Goal: Entertainment & Leisure: Consume media (video, audio)

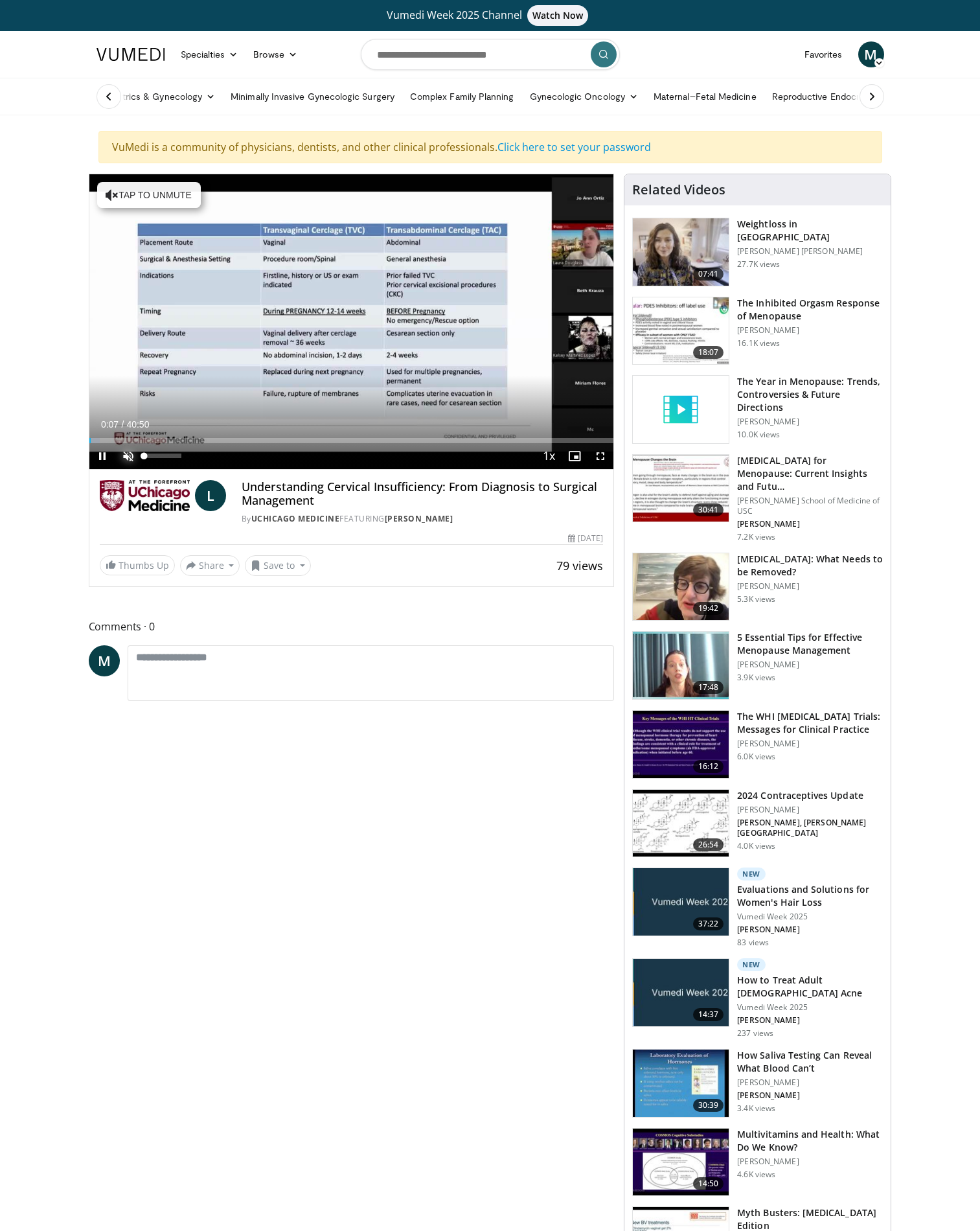
click at [132, 439] on span "Video Player" at bounding box center [128, 456] width 26 height 26
click at [598, 439] on span "Video Player" at bounding box center [600, 456] width 26 height 26
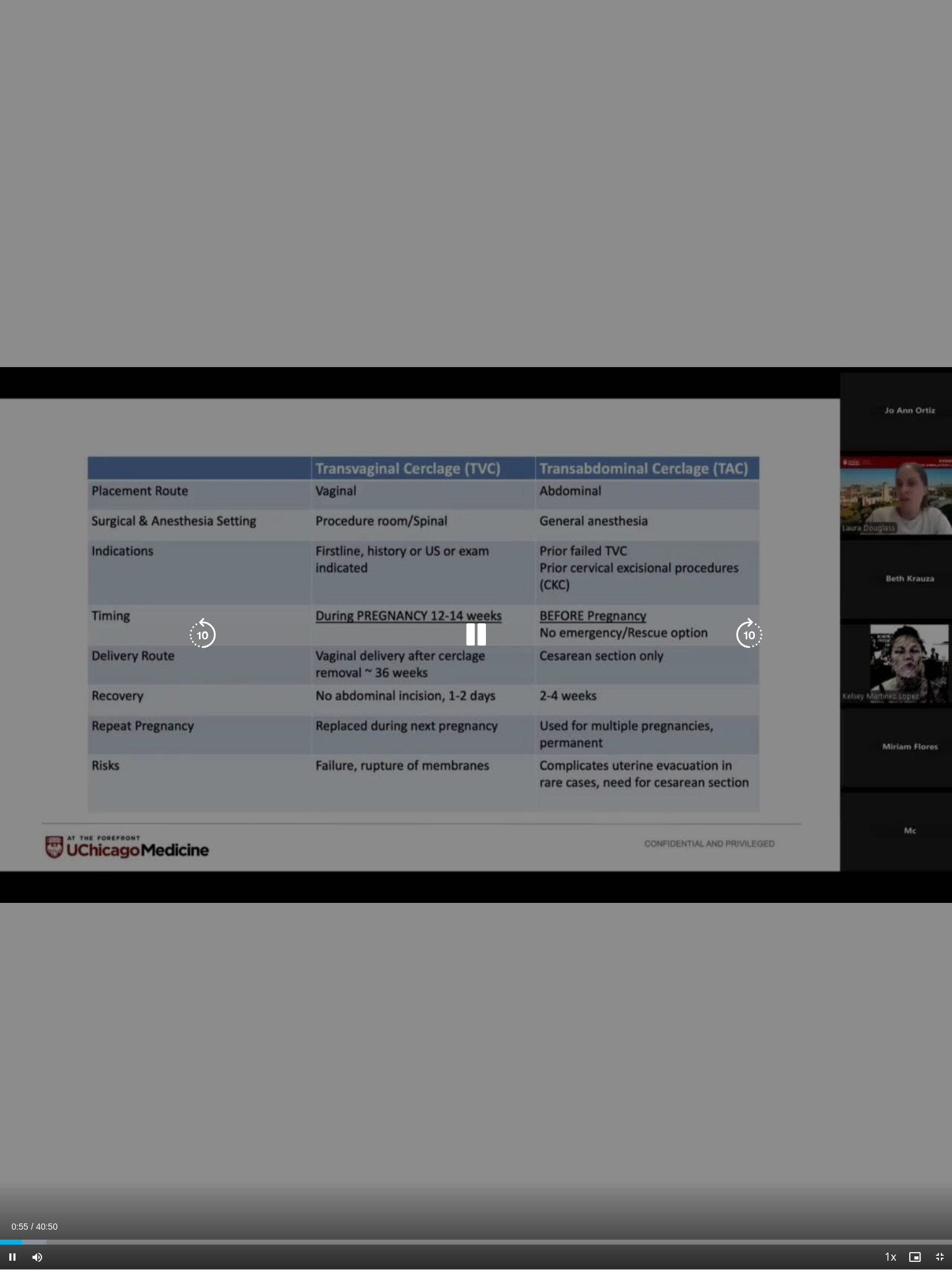
click at [744, 420] on icon "Video Player" at bounding box center [750, 635] width 34 height 34
click at [476, 420] on icon "Video Player" at bounding box center [476, 635] width 34 height 34
click at [868, 29] on div "10 seconds Tap to unmute" at bounding box center [476, 635] width 952 height 1270
